Goal: Information Seeking & Learning: Find specific fact

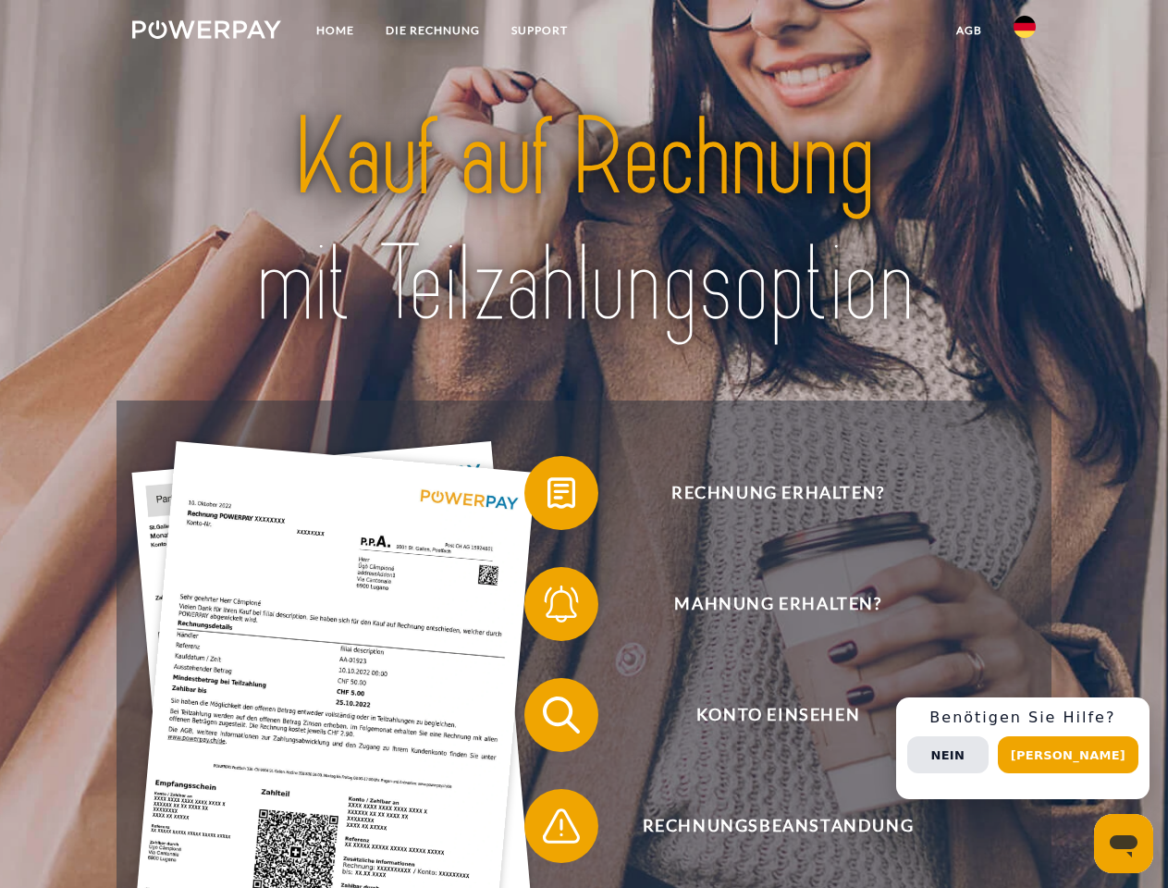
click at [206, 32] on img at bounding box center [206, 29] width 149 height 18
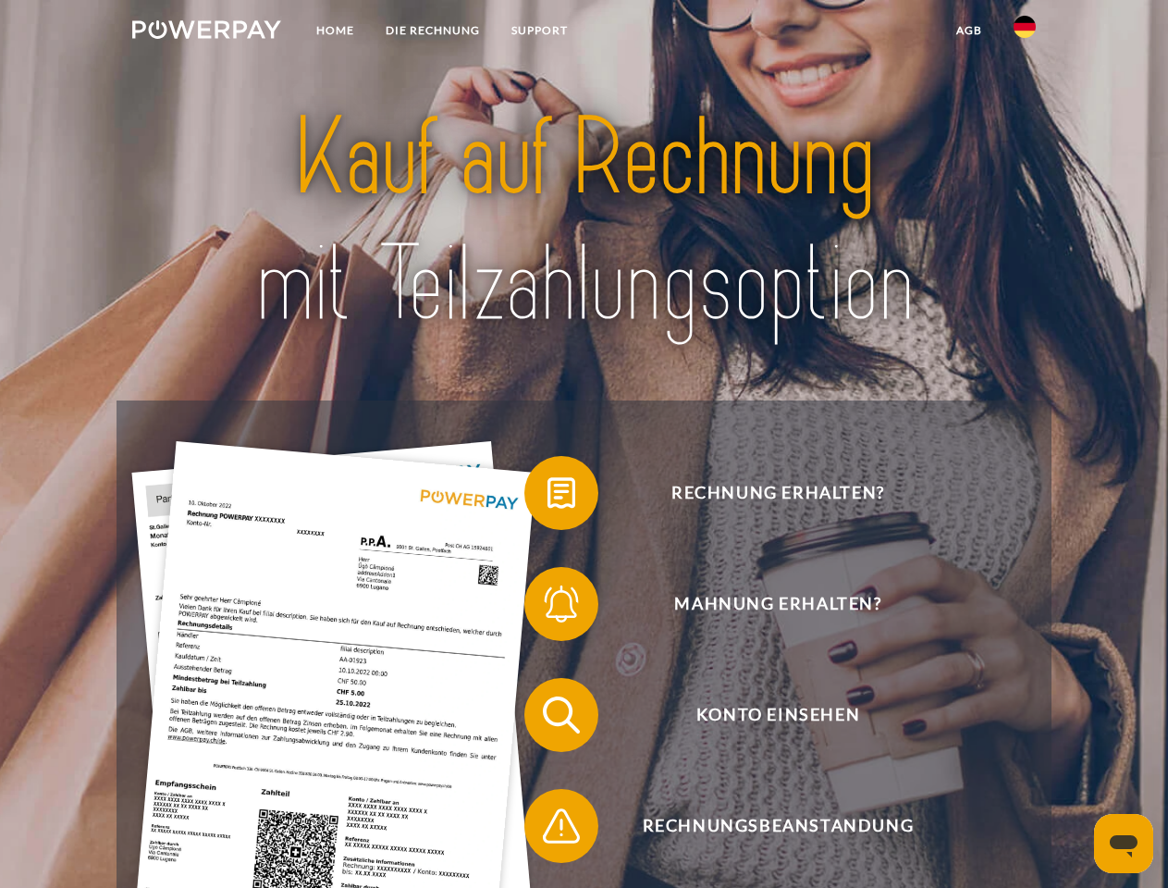
click at [1025, 32] on img at bounding box center [1024, 27] width 22 height 22
click at [968, 31] on link "agb" at bounding box center [968, 30] width 57 height 33
click at [547, 497] on span at bounding box center [533, 493] width 92 height 92
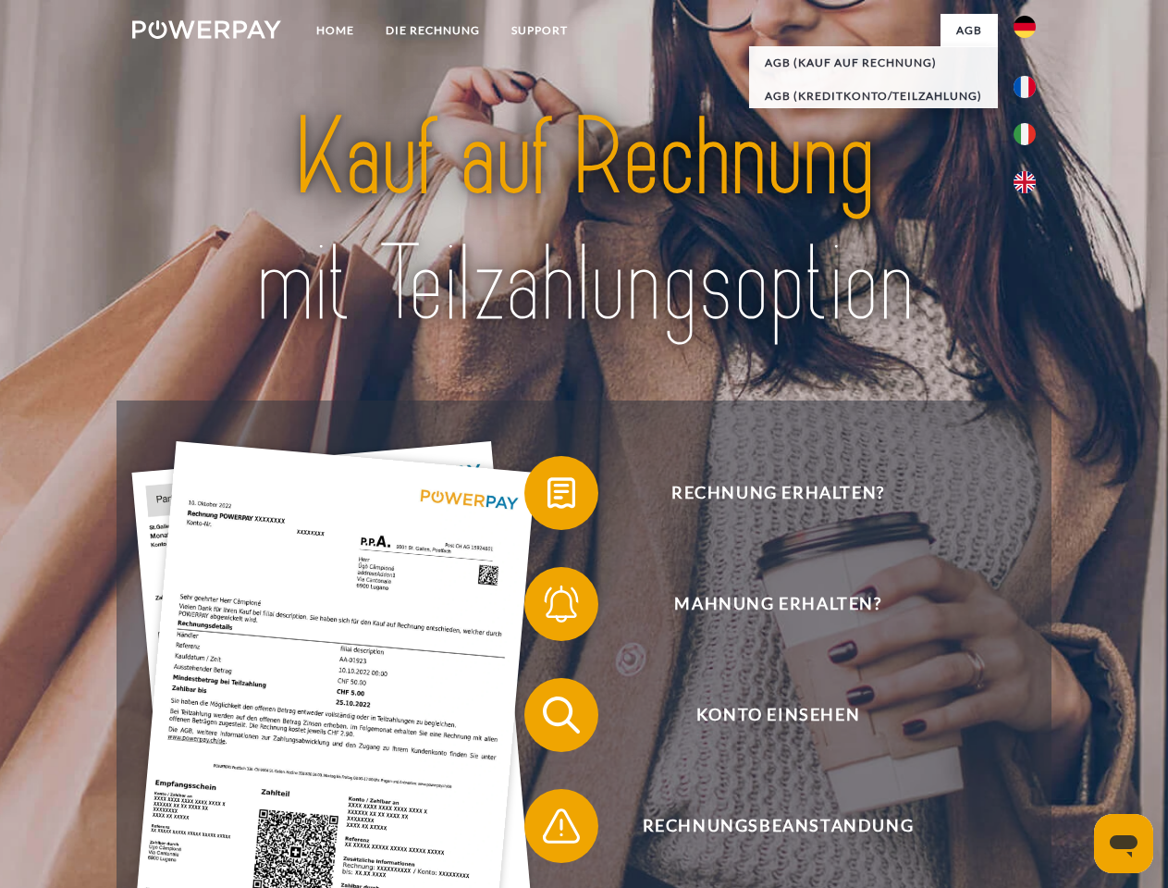
click at [547, 608] on div "Rechnung erhalten? Mahnung erhalten? Konto einsehen" at bounding box center [584, 770] width 934 height 740
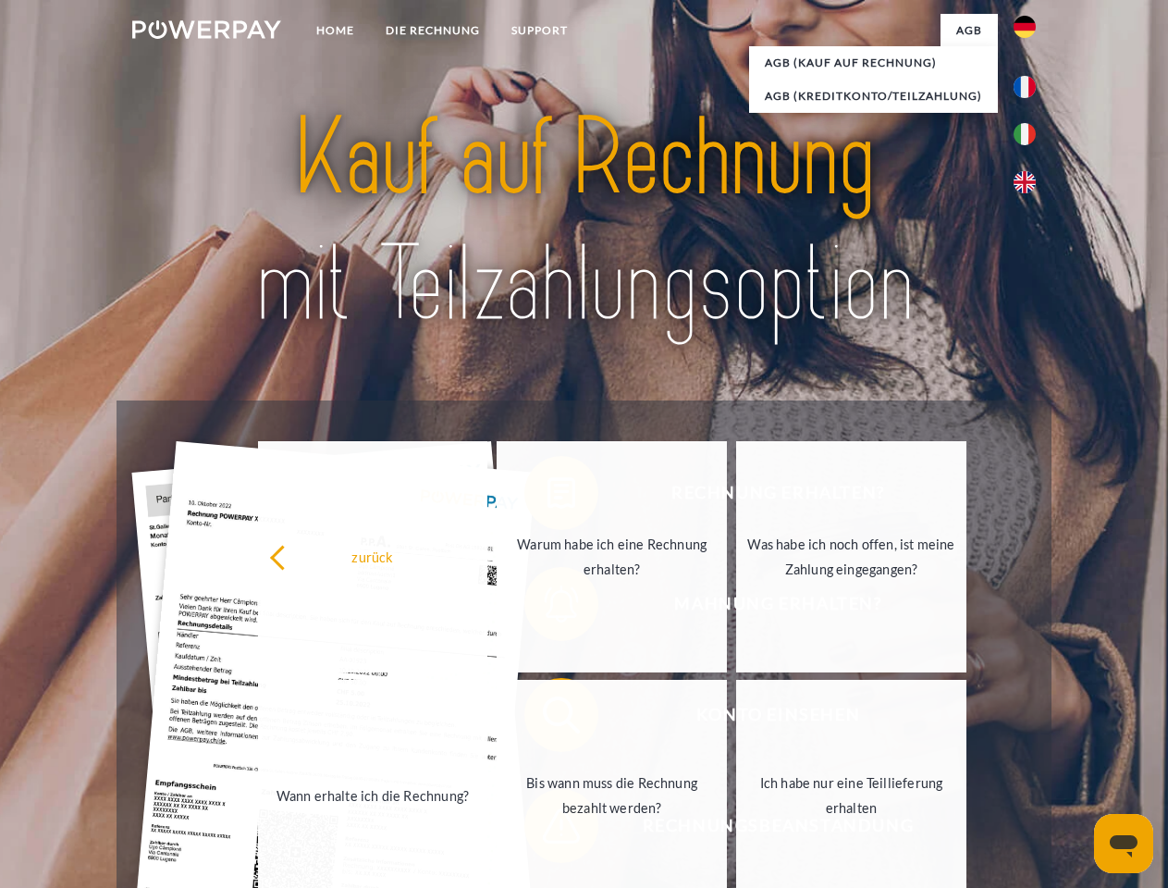
click at [547, 718] on link "Bis wann muss die Rechnung bezahlt werden?" at bounding box center [612, 795] width 230 height 231
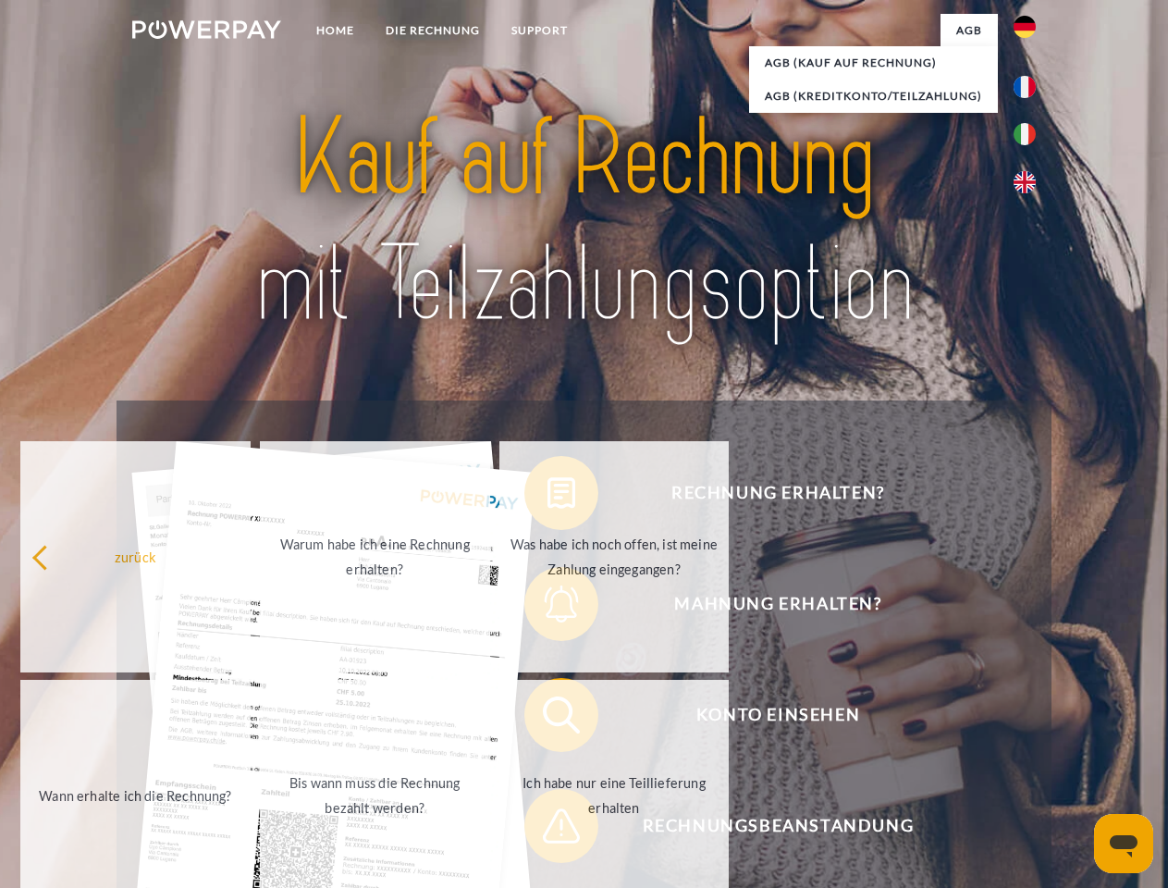
click at [547, 829] on span at bounding box center [533, 826] width 92 height 92
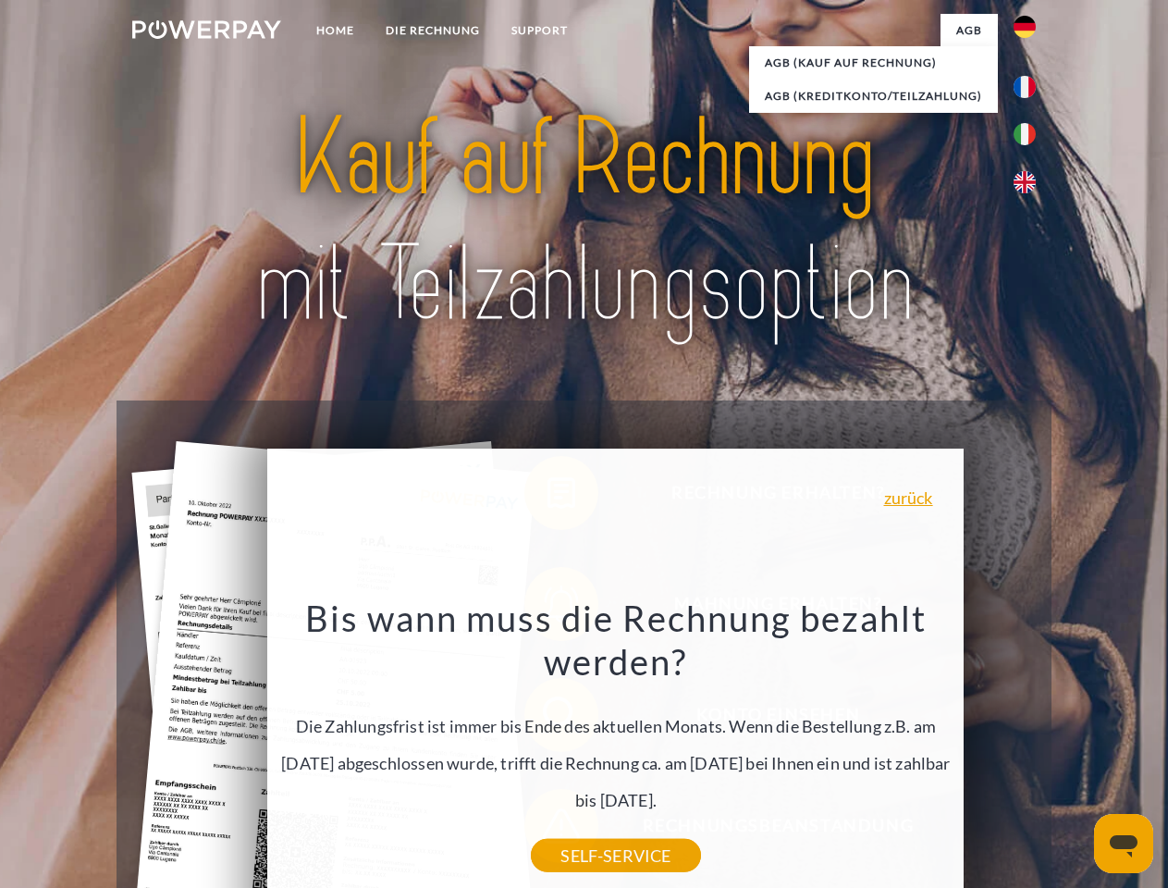
click at [1029, 748] on div "Rechnung erhalten? Mahnung erhalten? Konto einsehen" at bounding box center [584, 770] width 934 height 740
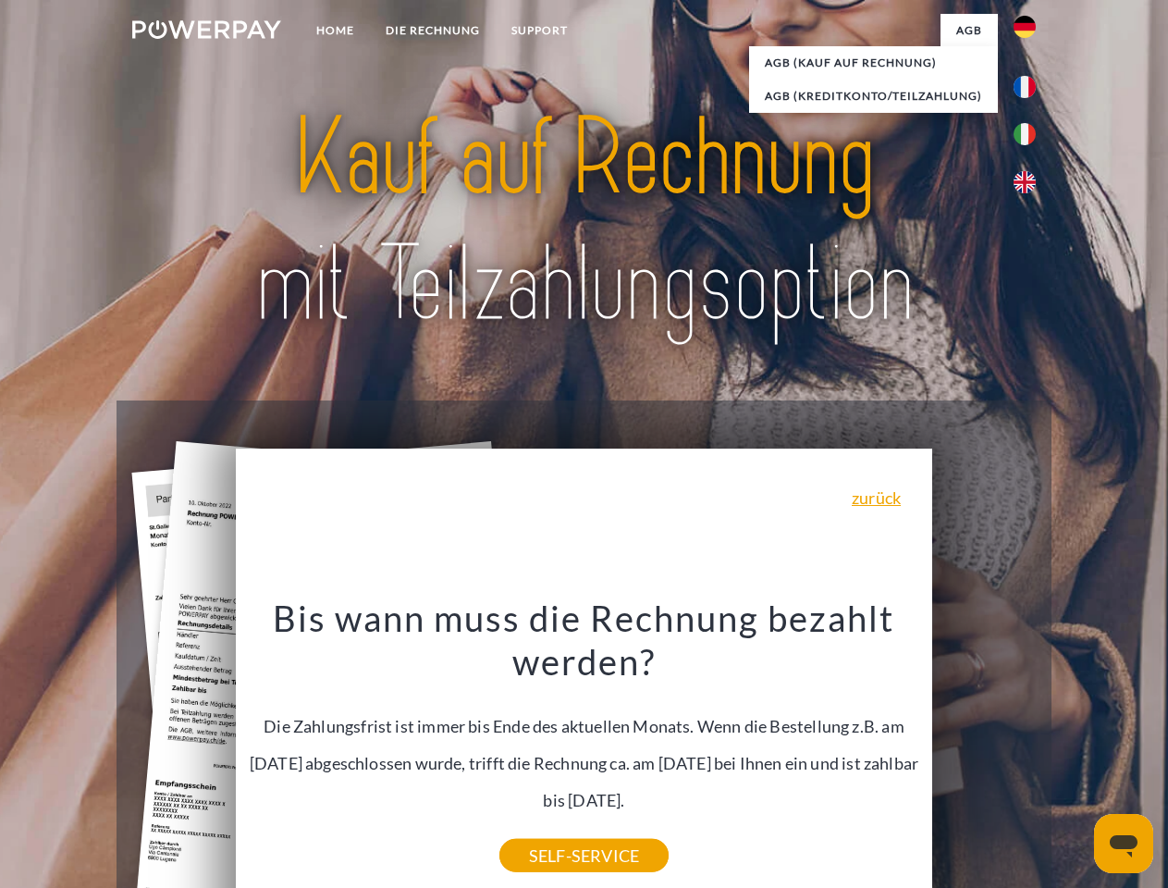
click at [984, 752] on span "Konto einsehen" at bounding box center [777, 715] width 453 height 74
click at [1074, 755] on header "Home DIE RECHNUNG SUPPORT" at bounding box center [584, 638] width 1168 height 1277
